Goal: Participate in discussion: Engage in conversation with other users on a specific topic

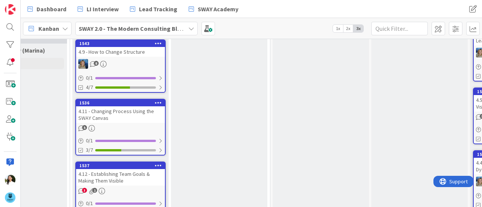
click at [126, 112] on div "4.11 - Changing Process Using the SWAY Canvas" at bounding box center [120, 115] width 89 height 17
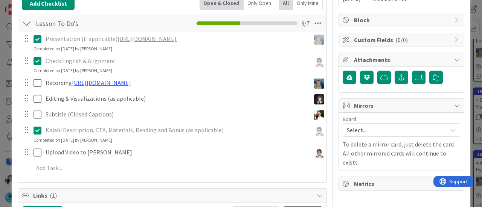
scroll to position [167, 0]
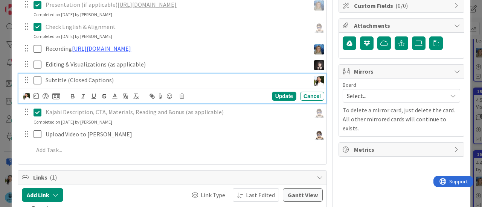
click at [37, 85] on icon at bounding box center [39, 80] width 11 height 9
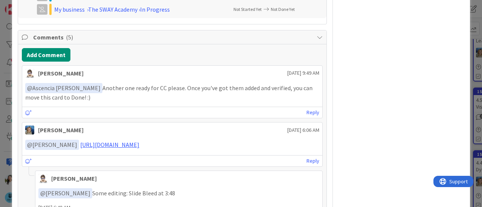
scroll to position [425, 0]
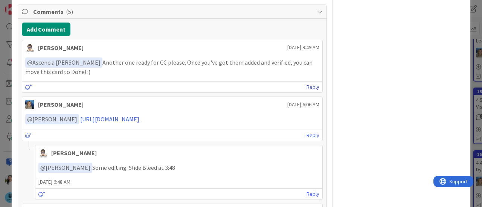
click at [306, 92] on link "Reply" at bounding box center [312, 86] width 13 height 9
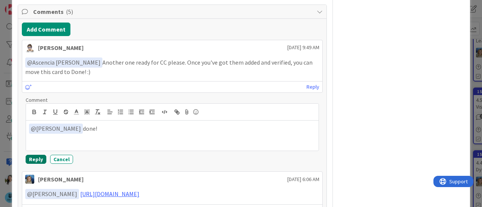
click at [40, 164] on button "Reply" at bounding box center [36, 159] width 21 height 9
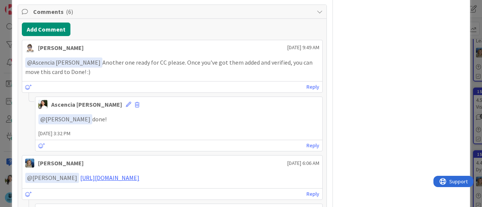
click at [0, 108] on div "ID 1536 SWAY 2.0 - The Modern Consulting Blueprint In Progress ([PERSON_NAME]) …" at bounding box center [241, 103] width 482 height 207
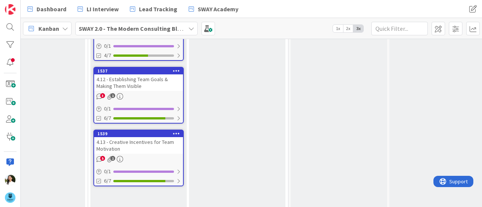
scroll to position [213, 534]
click at [145, 76] on div "4.12 - Establishing Team Goals & Making Them Visible" at bounding box center [138, 82] width 89 height 17
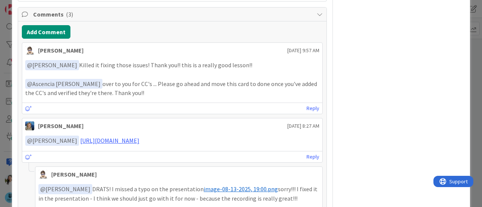
scroll to position [435, 0]
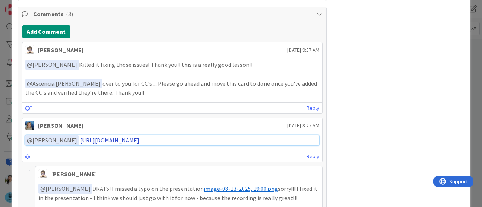
click at [139, 139] on link "[URL][DOMAIN_NAME]" at bounding box center [109, 141] width 59 height 8
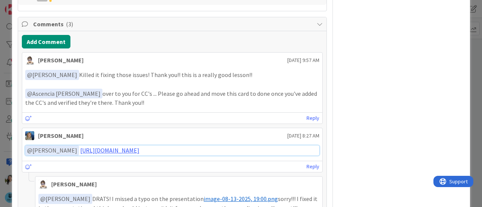
scroll to position [423, 0]
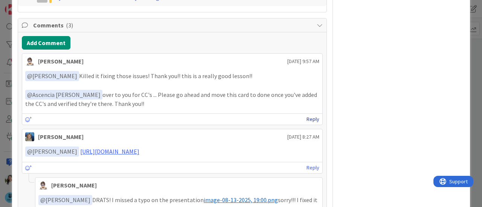
click at [306, 115] on link "Reply" at bounding box center [312, 119] width 13 height 9
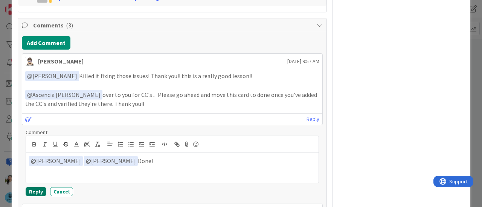
click at [27, 190] on button "Reply" at bounding box center [36, 191] width 21 height 9
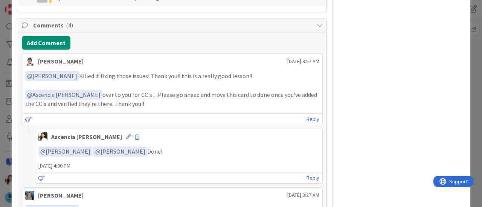
click at [0, 137] on div "ID 1537 SWAY 2.0 - The Modern Consulting Blueprint In Progress ([PERSON_NAME]) …" at bounding box center [241, 103] width 482 height 207
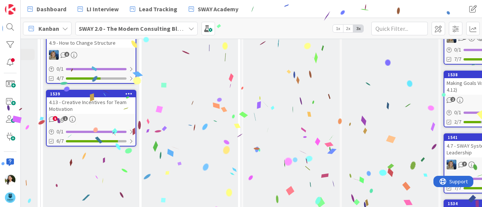
scroll to position [190, 581]
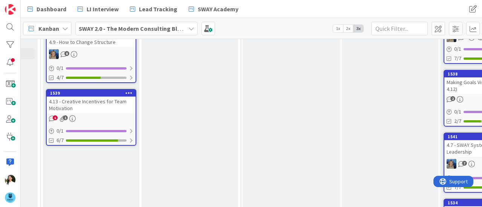
click at [70, 107] on div "4.13 - Creative Incentives for Team Motivation" at bounding box center [91, 105] width 89 height 17
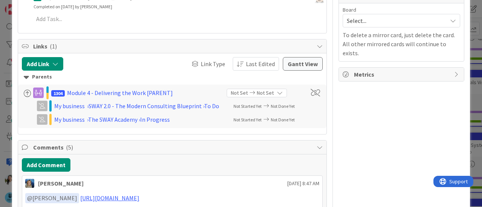
scroll to position [426, 0]
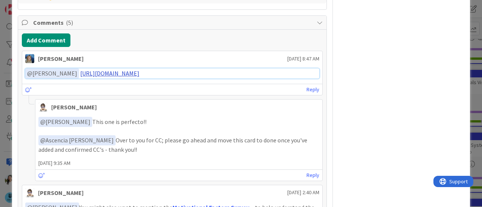
click at [139, 77] on link "[URL][DOMAIN_NAME]" at bounding box center [109, 74] width 59 height 8
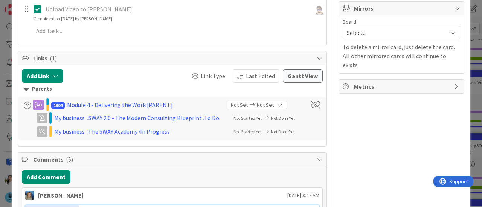
scroll to position [350, 0]
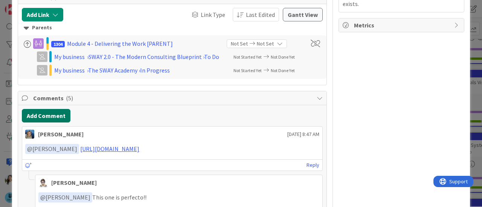
click at [50, 122] on button "Add Comment" at bounding box center [46, 116] width 49 height 14
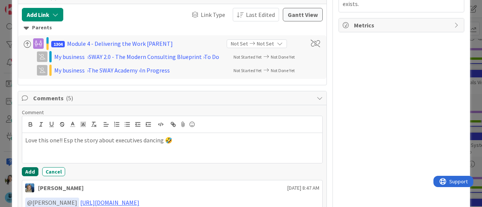
click at [27, 177] on button "Add" at bounding box center [30, 172] width 17 height 9
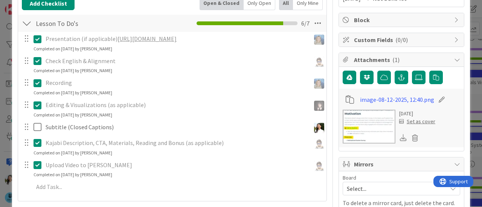
scroll to position [134, 0]
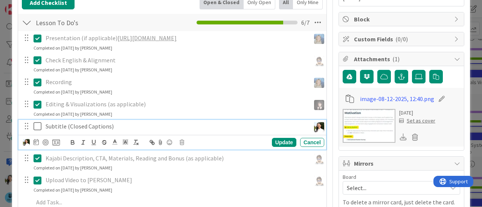
click at [35, 131] on icon at bounding box center [39, 126] width 11 height 9
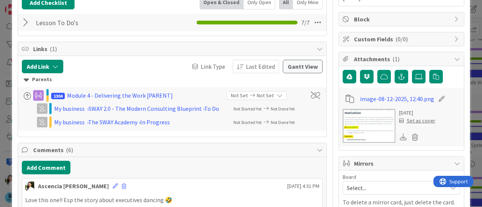
click at [0, 119] on div "ID 1539 SWAY 2.0 - The Modern Consulting Blueprint In Progress ([PERSON_NAME]) …" at bounding box center [241, 103] width 482 height 207
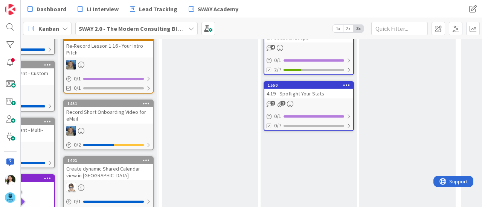
scroll to position [0, 62]
